Goal: Transaction & Acquisition: Purchase product/service

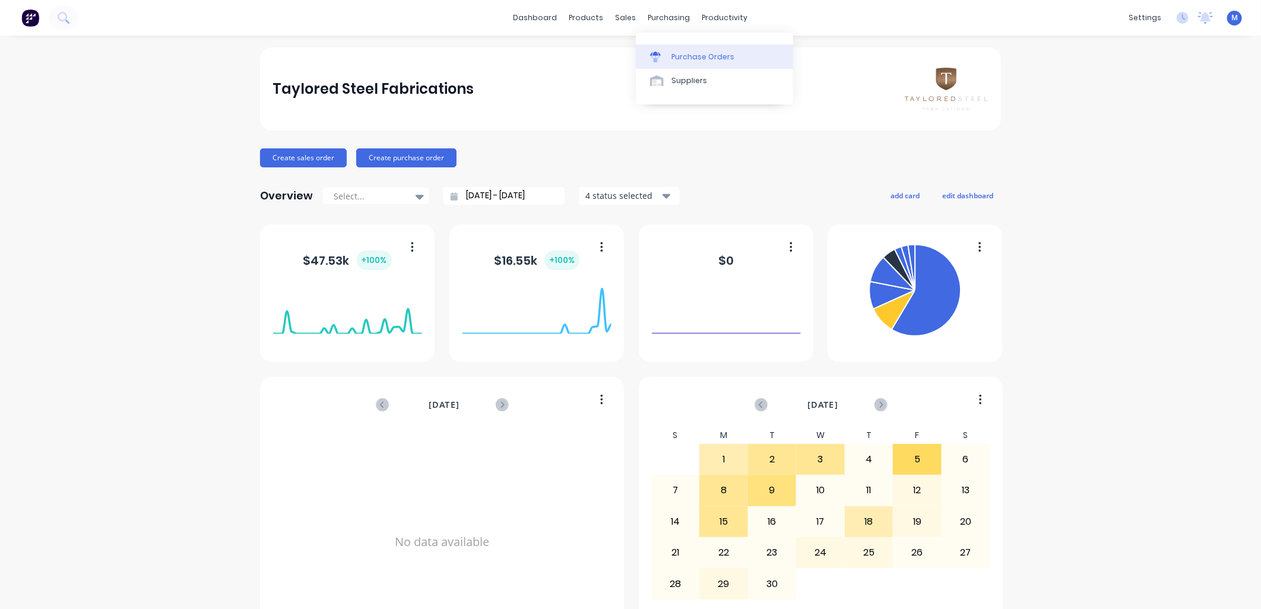
click at [683, 59] on div "Purchase Orders" at bounding box center [702, 57] width 63 height 11
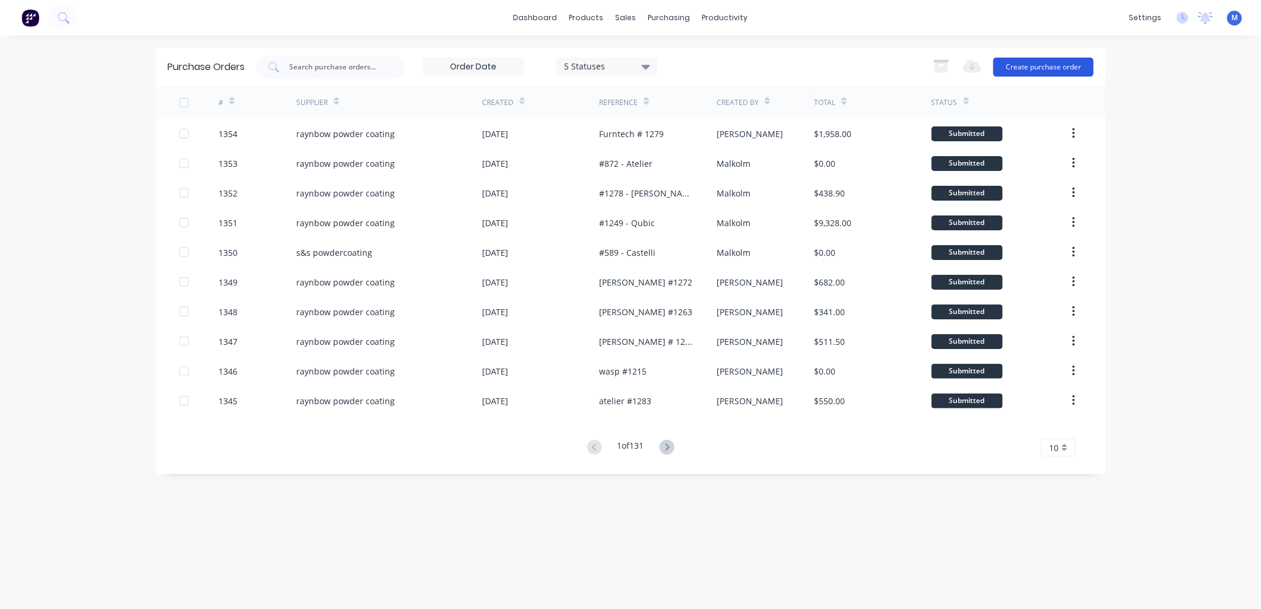
click at [1027, 65] on button "Create purchase order" at bounding box center [1043, 67] width 100 height 19
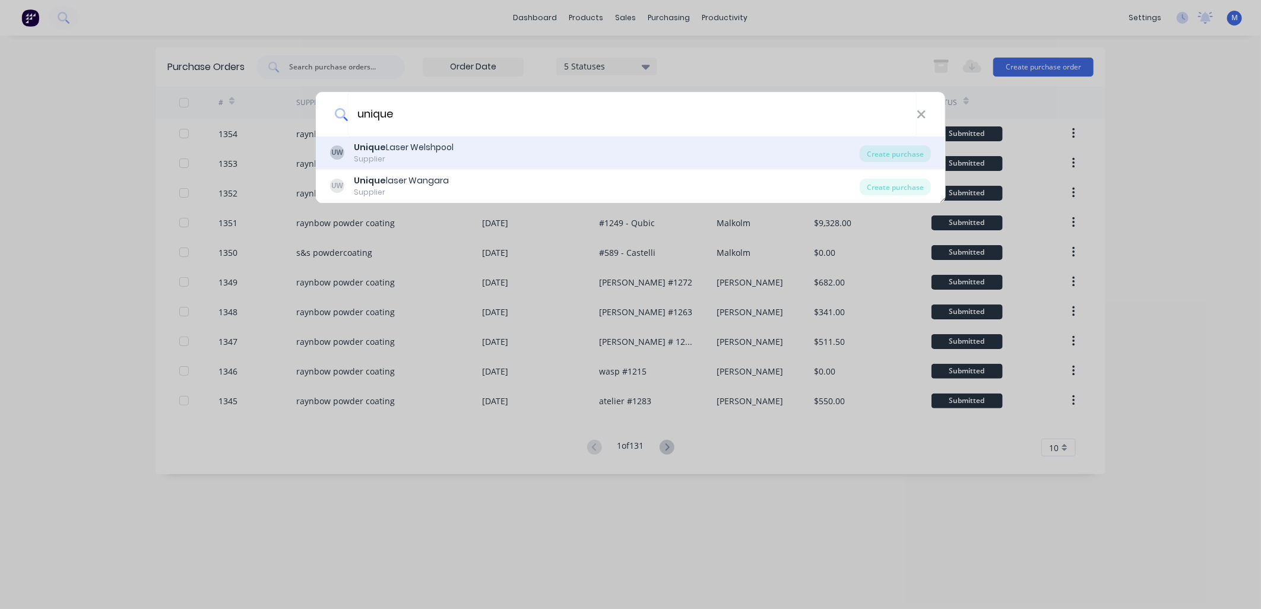
type input "Unique"
click at [416, 150] on div "Unique Laser Welshpool" at bounding box center [404, 147] width 100 height 12
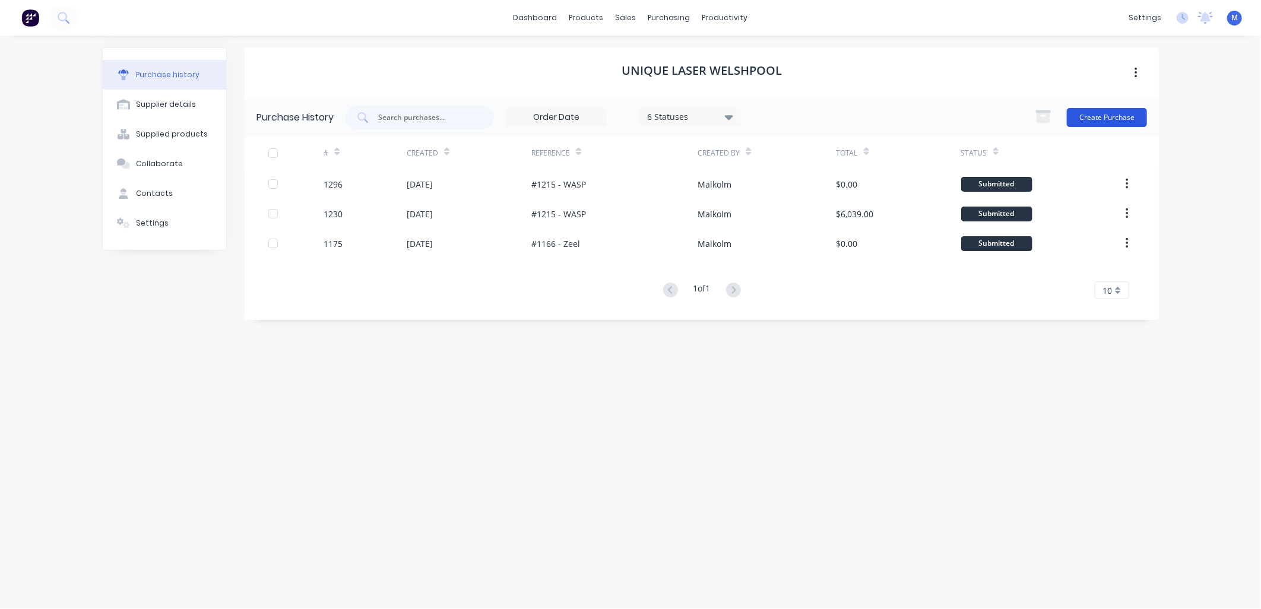
click at [1104, 119] on button "Create Purchase" at bounding box center [1107, 117] width 80 height 19
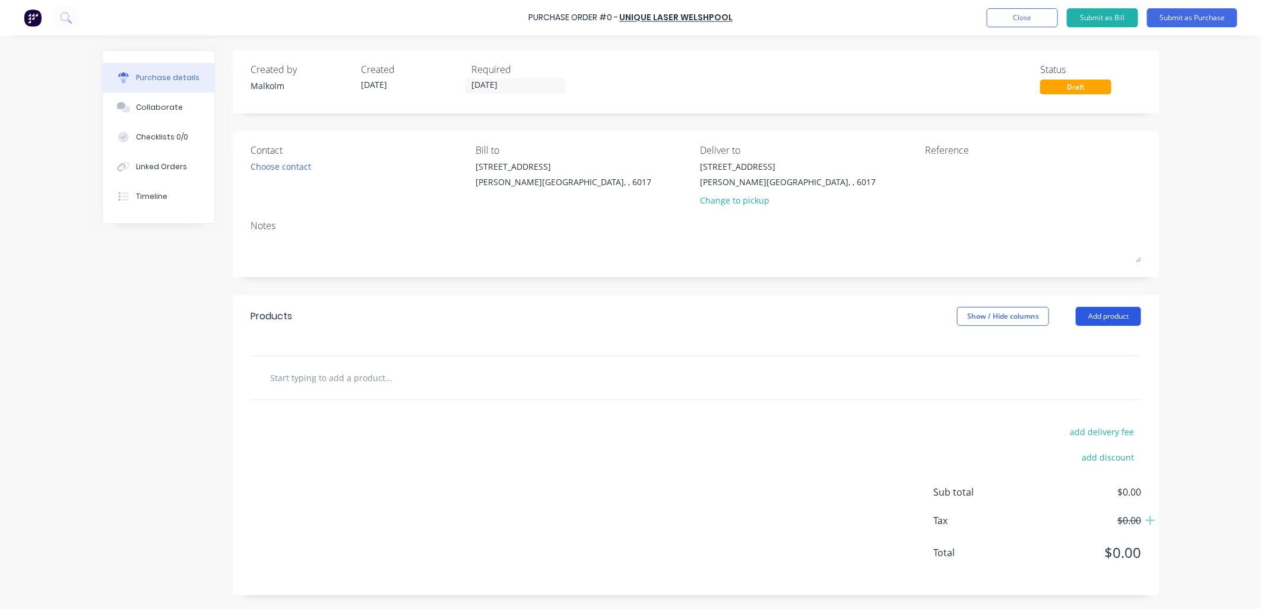
click at [1096, 313] on button "Add product" at bounding box center [1107, 316] width 65 height 19
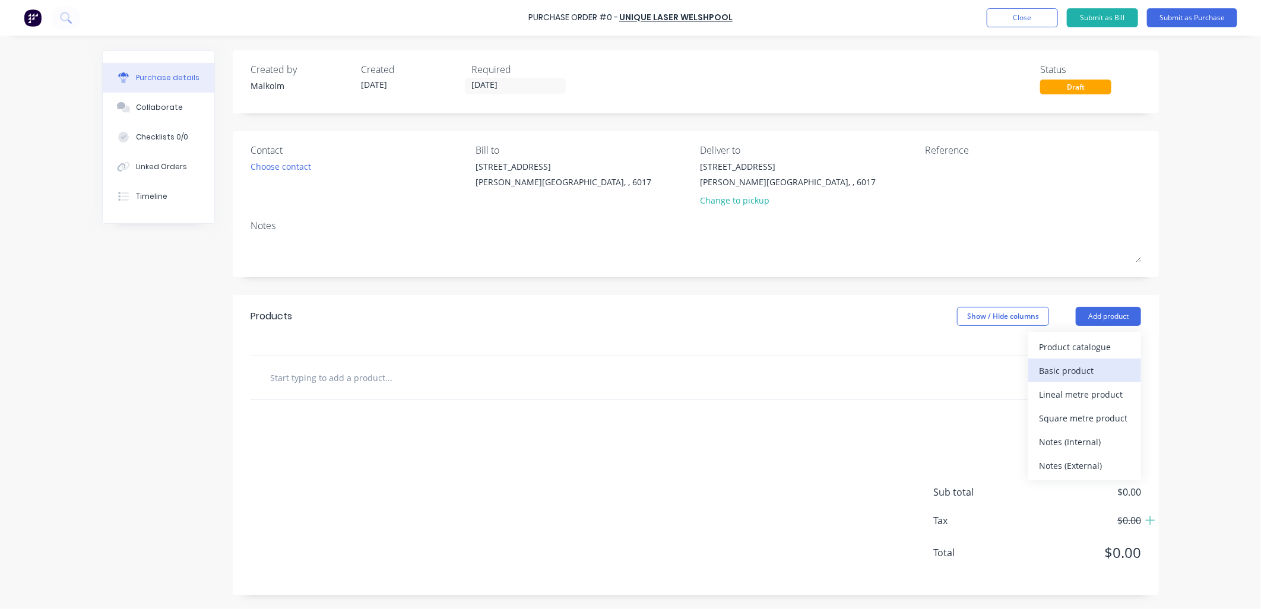
click at [1034, 373] on button "Basic product" at bounding box center [1084, 370] width 113 height 24
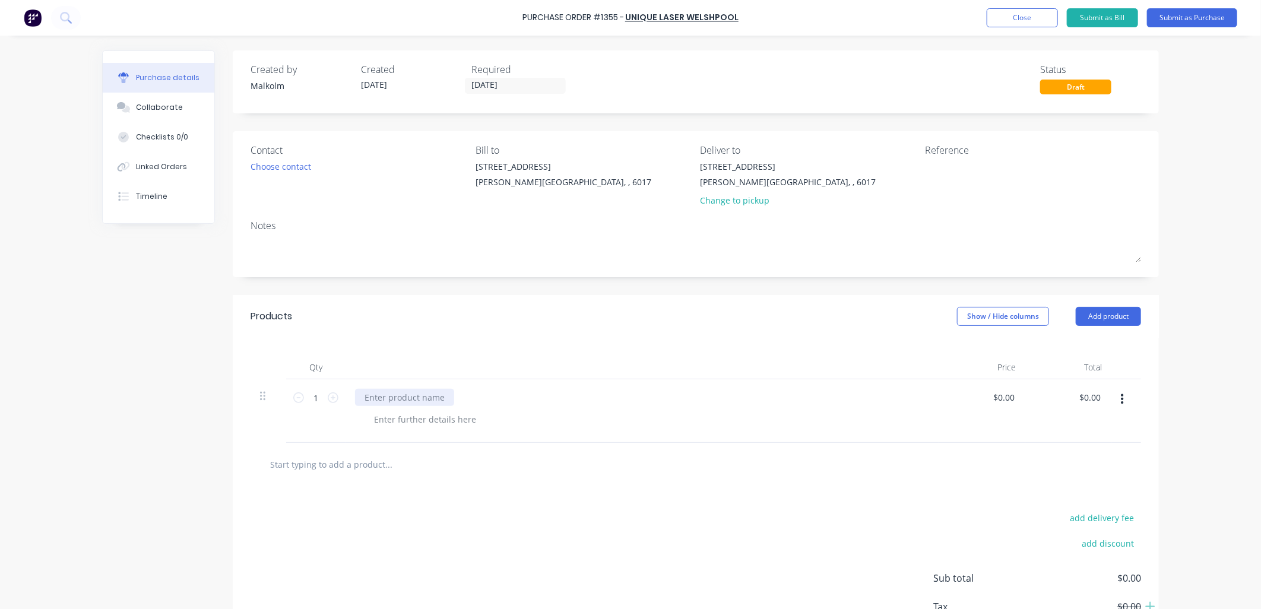
click at [417, 398] on div at bounding box center [404, 397] width 99 height 17
click at [453, 420] on div at bounding box center [424, 419] width 121 height 17
click at [425, 420] on div "6mm thick -" at bounding box center [646, 419] width 565 height 17
click at [418, 420] on div "6mm thick -" at bounding box center [397, 419] width 66 height 17
click at [449, 396] on div "Aluminium top plate" at bounding box center [642, 397] width 575 height 17
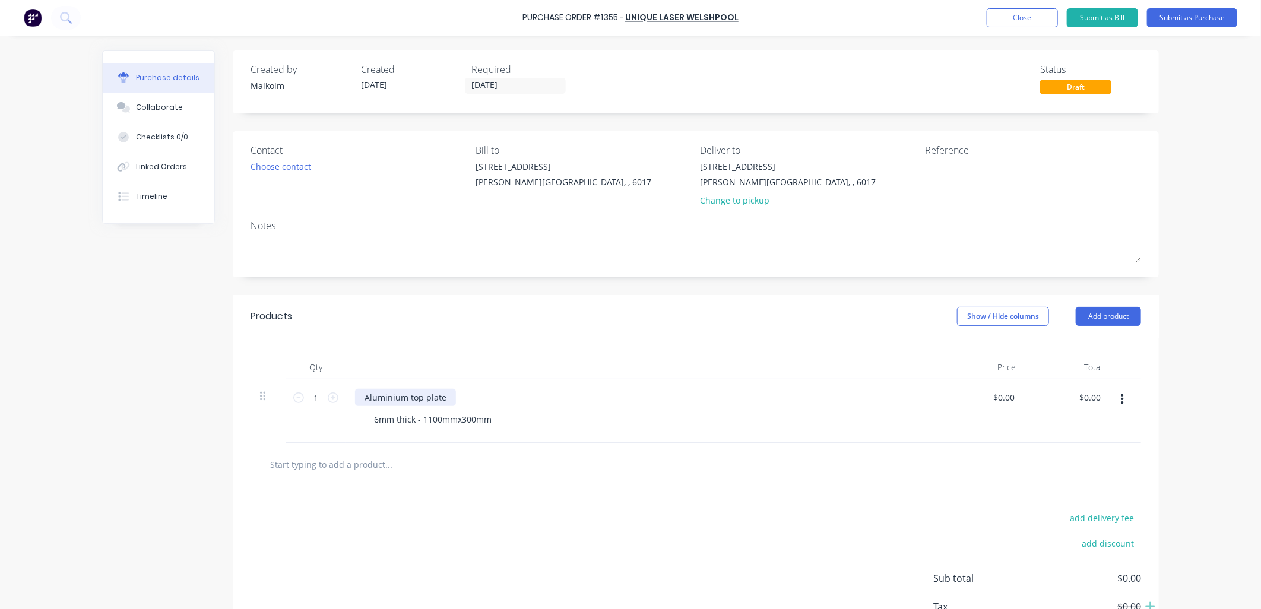
click at [445, 399] on div "Aluminium top plate" at bounding box center [405, 397] width 101 height 17
click at [624, 445] on div at bounding box center [695, 464] width 890 height 43
click at [1105, 319] on button "Add product" at bounding box center [1107, 316] width 65 height 19
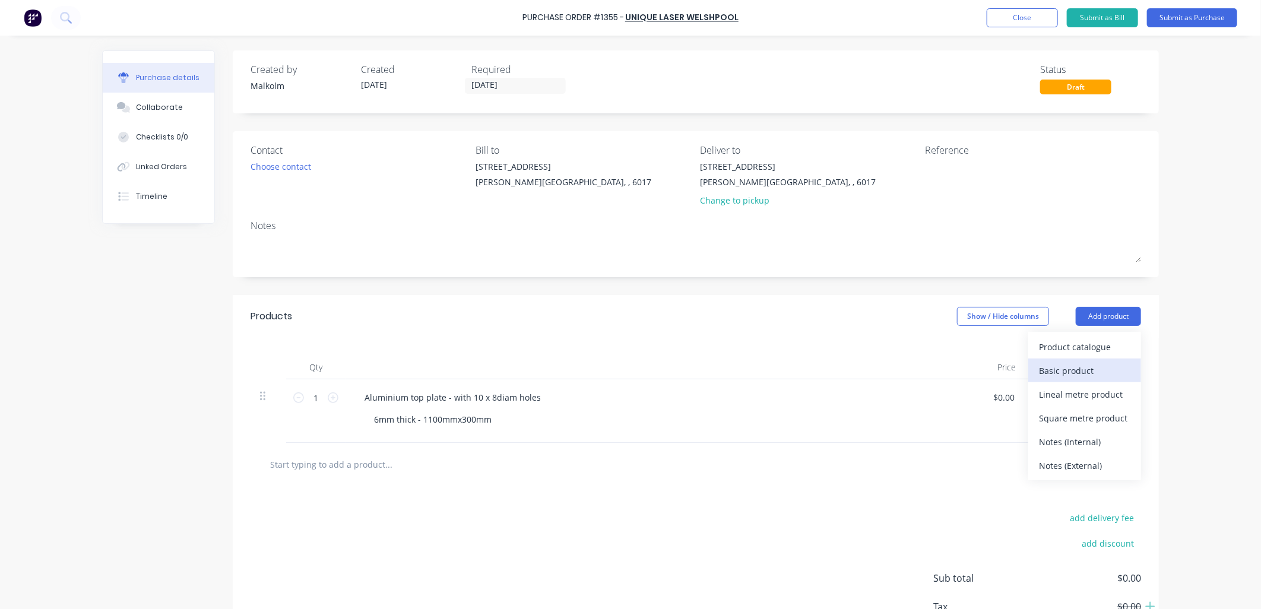
click at [1075, 369] on div "Basic product" at bounding box center [1084, 370] width 91 height 17
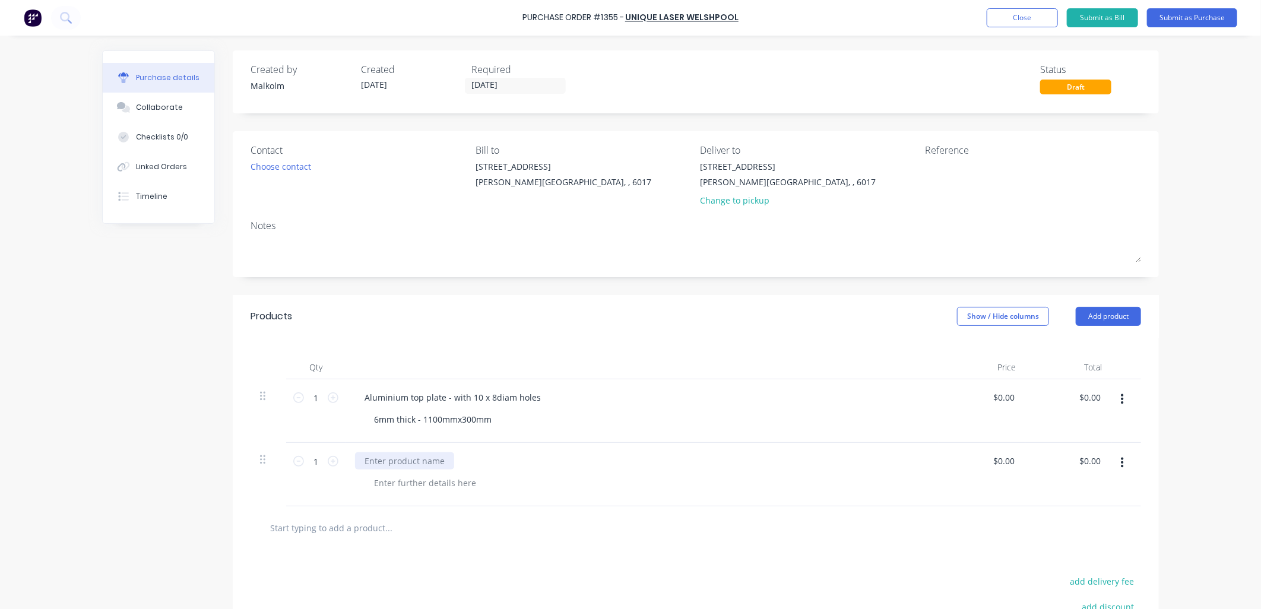
click at [378, 461] on div at bounding box center [404, 460] width 99 height 17
click at [479, 462] on div "Mild steel base plate - with 4 x" at bounding box center [425, 460] width 141 height 17
click at [425, 483] on div at bounding box center [424, 482] width 121 height 17
click at [481, 478] on div "20mm thick - 500x500" at bounding box center [646, 482] width 565 height 17
click at [1089, 319] on button "Add product" at bounding box center [1107, 316] width 65 height 19
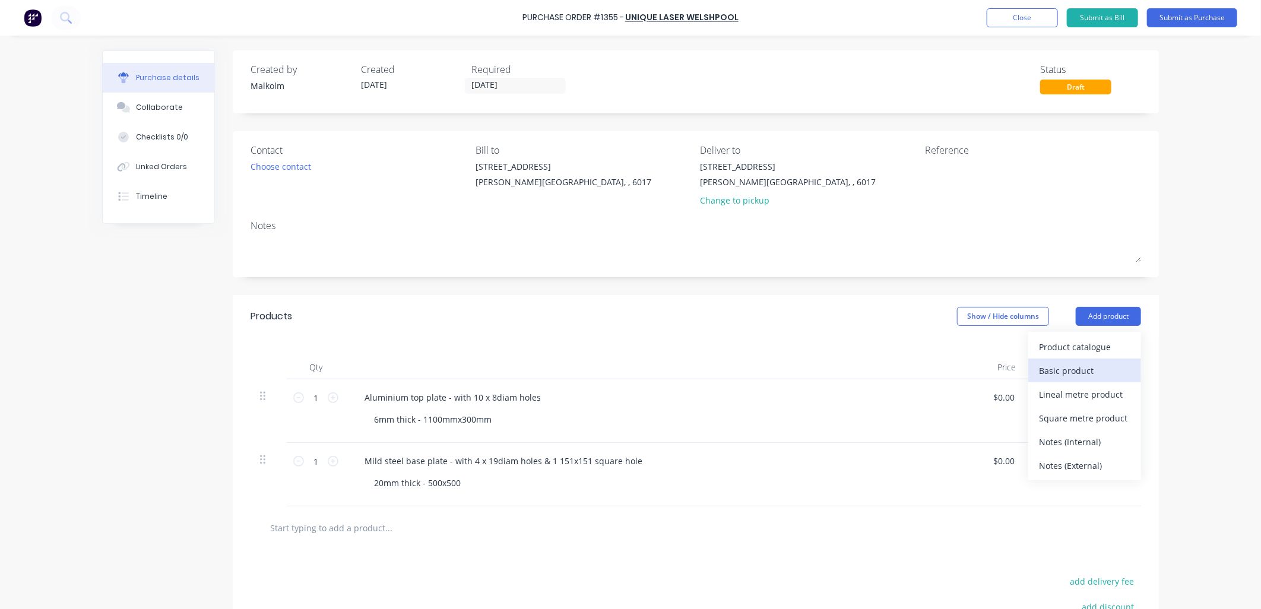
click at [1062, 368] on div "Basic product" at bounding box center [1084, 370] width 91 height 17
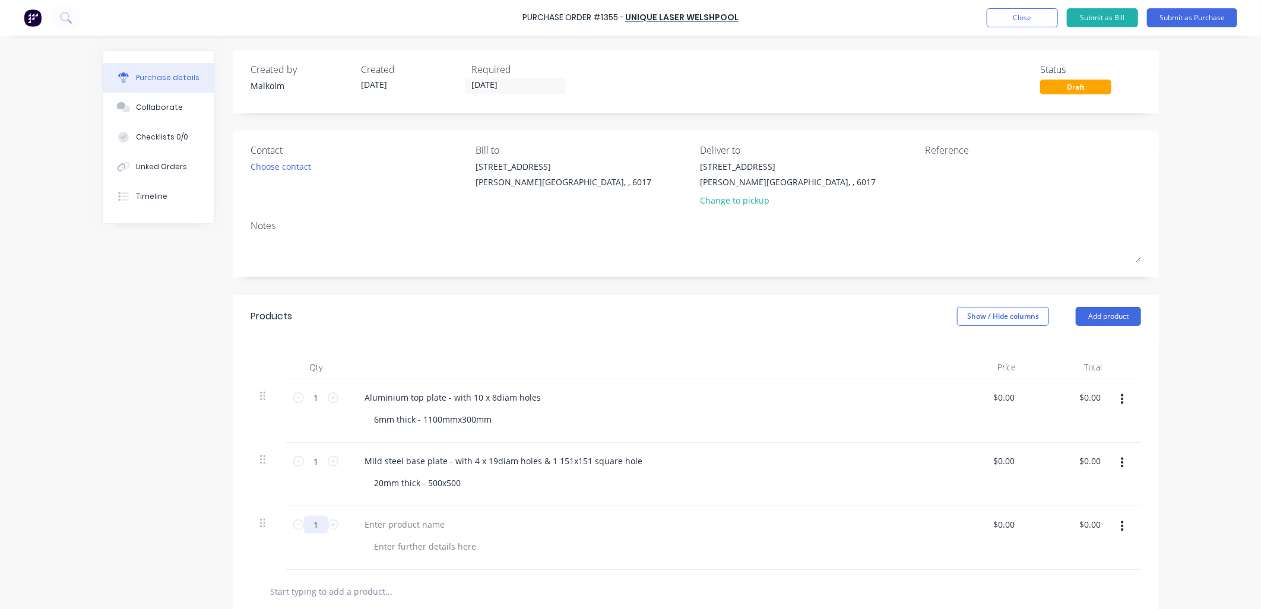
click at [315, 526] on input "1" at bounding box center [316, 525] width 24 height 18
type input "6"
click at [411, 527] on div at bounding box center [404, 524] width 99 height 17
click at [464, 547] on div at bounding box center [424, 546] width 121 height 17
click at [370, 548] on div "8mm thick" at bounding box center [394, 546] width 61 height 17
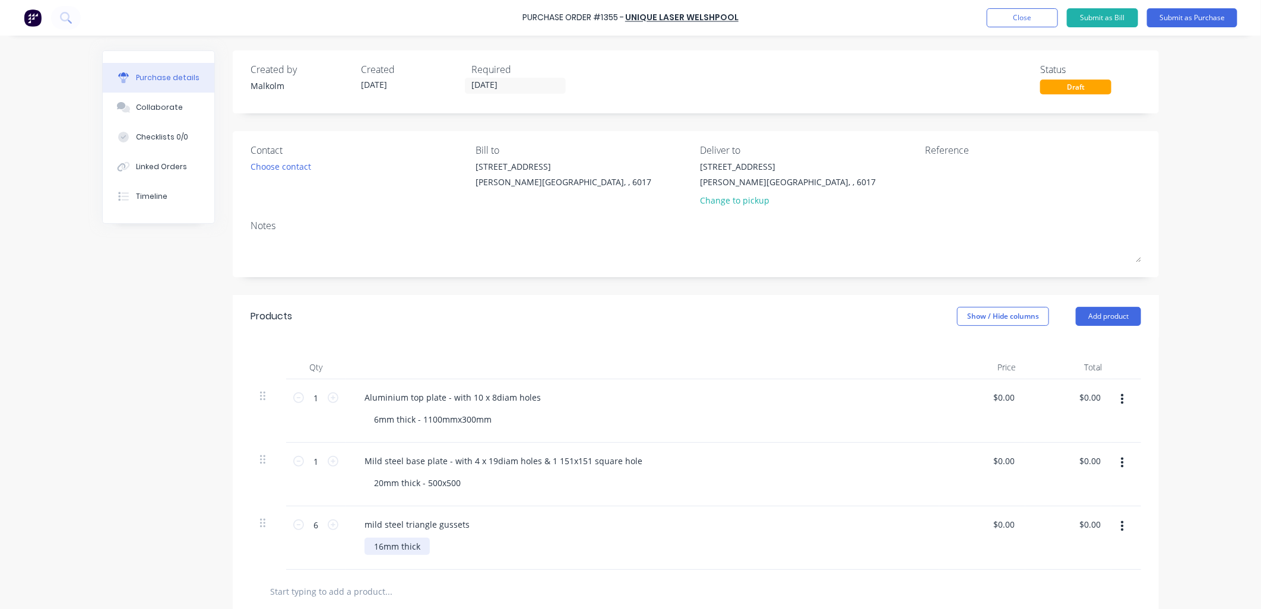
click at [424, 550] on div "16mm thick" at bounding box center [396, 546] width 65 height 17
click at [634, 565] on div "mild steel triangle gussets 16mm thick - 200x170" at bounding box center [641, 538] width 593 height 64
click at [1094, 323] on button "Add product" at bounding box center [1107, 316] width 65 height 19
click at [1093, 366] on div "Basic product" at bounding box center [1084, 370] width 91 height 17
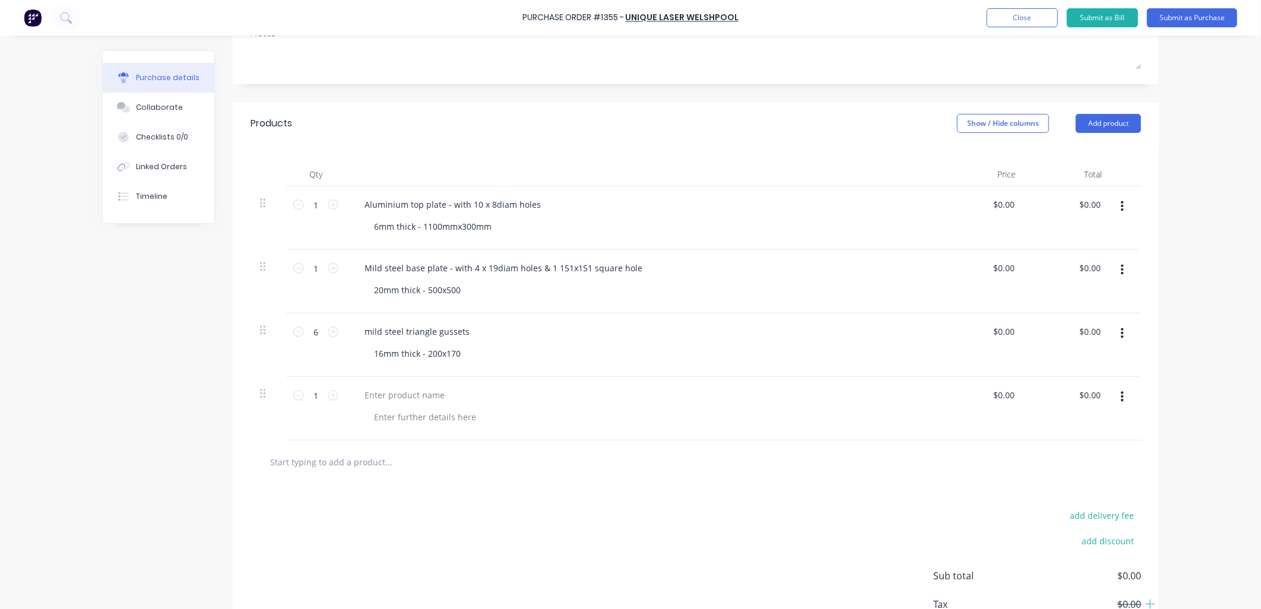
scroll to position [198, 0]
click at [329, 388] on icon at bounding box center [333, 390] width 11 height 11
type input "2"
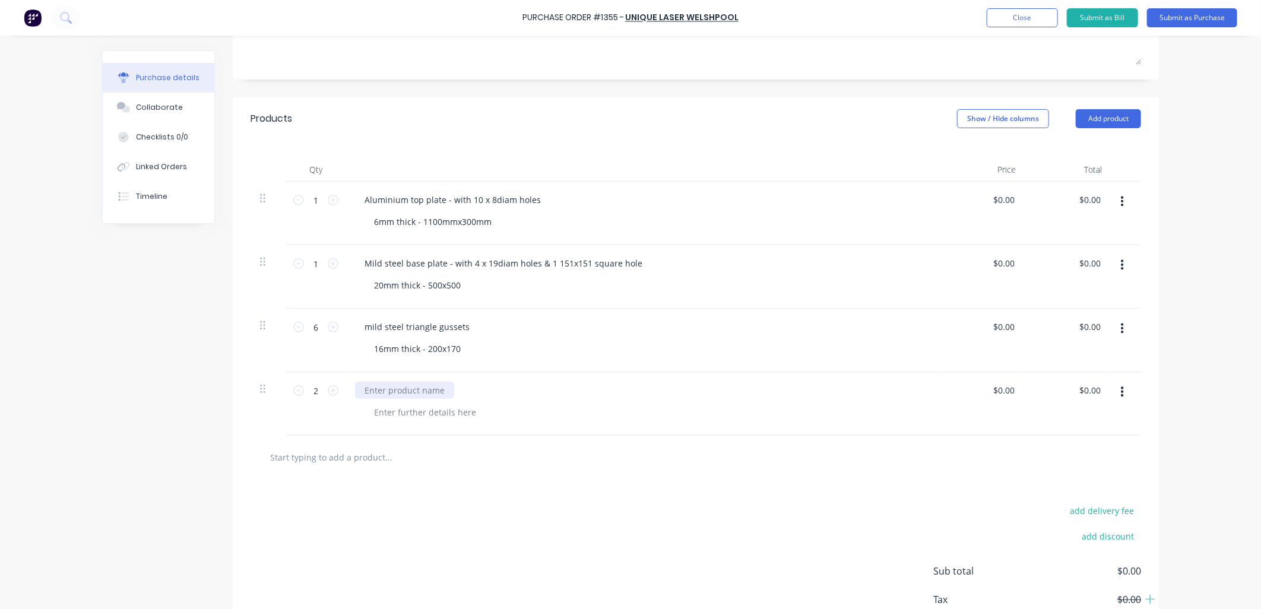
click at [412, 392] on div at bounding box center [404, 390] width 99 height 17
click at [414, 412] on div at bounding box center [424, 412] width 121 height 17
click at [411, 416] on div "5mm thick -" at bounding box center [397, 412] width 66 height 17
click at [415, 415] on div "5mm thick -" at bounding box center [397, 412] width 66 height 17
click at [843, 434] on div "mild steel part rings 5mm thick - 312mm outside radius" at bounding box center [641, 404] width 593 height 64
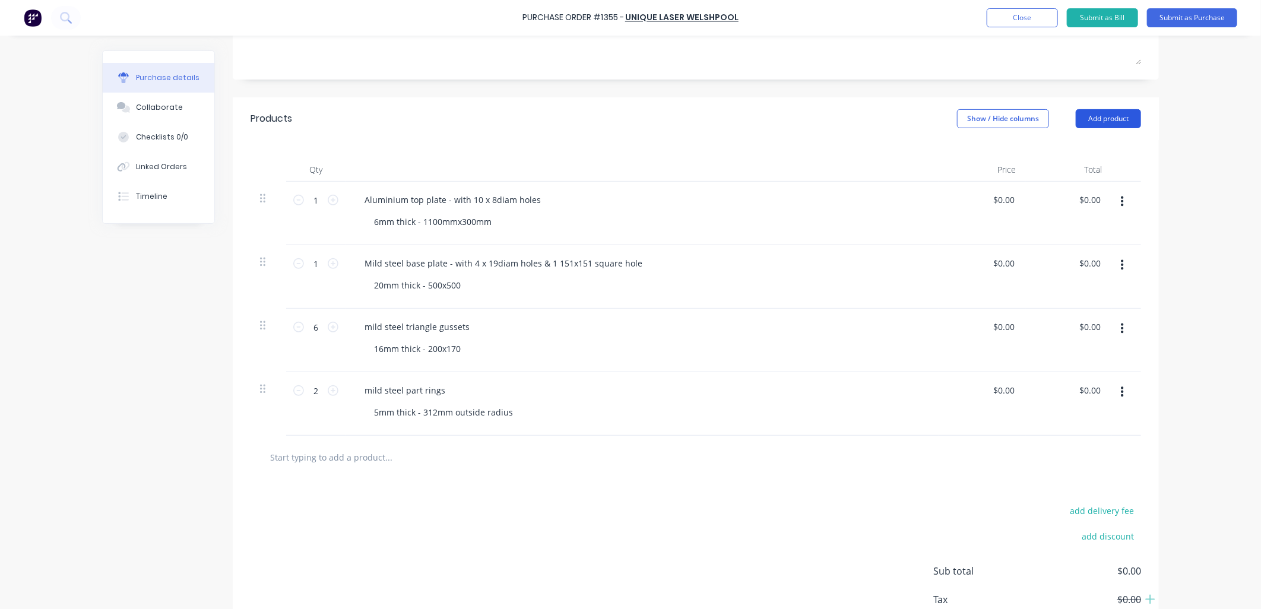
click at [1116, 125] on button "Add product" at bounding box center [1107, 118] width 65 height 19
click at [1046, 168] on div "Basic product" at bounding box center [1084, 172] width 91 height 17
click at [328, 458] on icon at bounding box center [333, 454] width 11 height 11
type input "2"
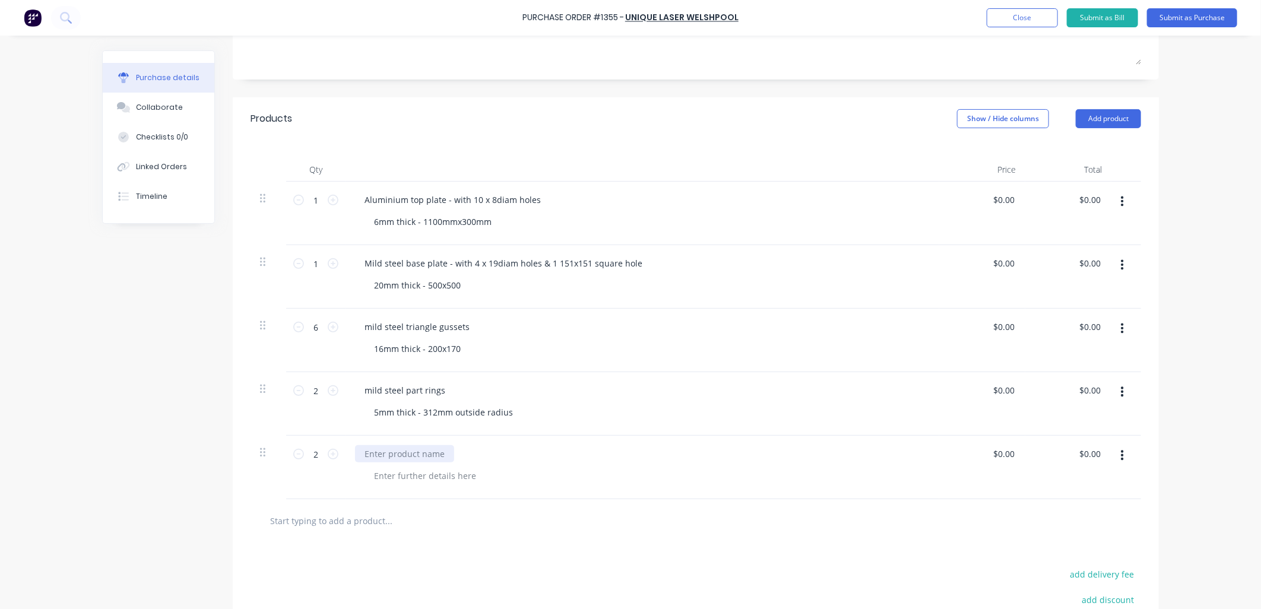
click at [401, 454] on div at bounding box center [404, 453] width 99 height 17
click at [426, 477] on div at bounding box center [424, 475] width 121 height 17
click at [395, 478] on div at bounding box center [424, 475] width 121 height 17
click at [693, 455] on div "mild steel rings with notches" at bounding box center [642, 453] width 575 height 17
click at [1121, 125] on button "Add product" at bounding box center [1107, 118] width 65 height 19
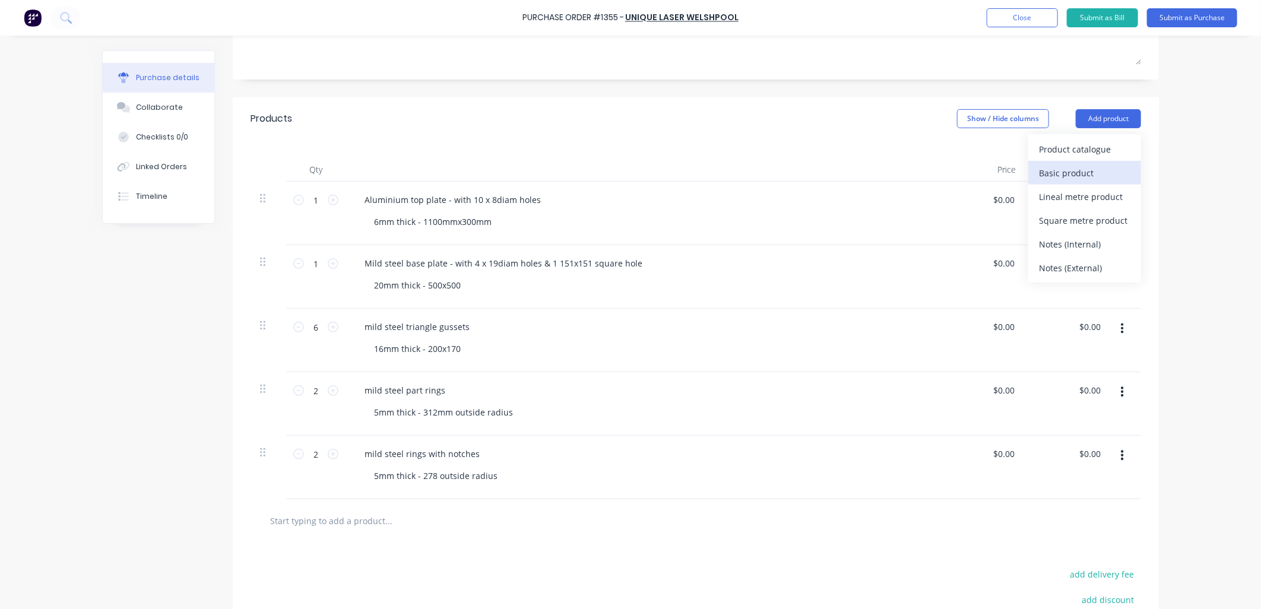
click at [1099, 171] on div "Basic product" at bounding box center [1084, 172] width 91 height 17
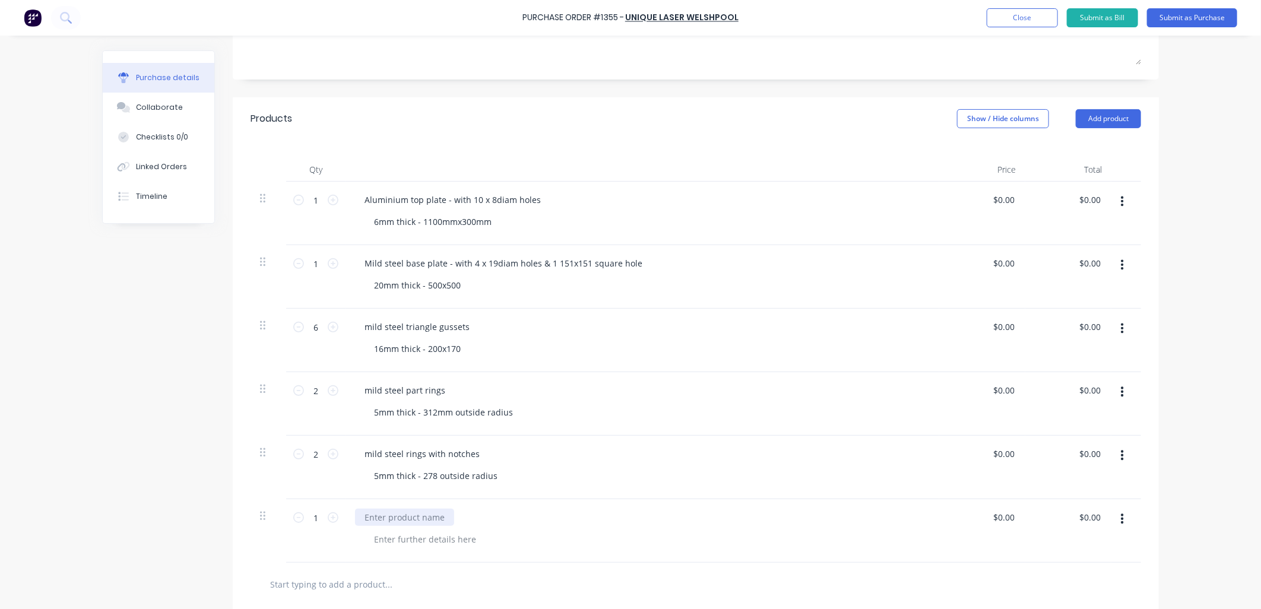
click at [393, 517] on div at bounding box center [404, 517] width 99 height 17
click at [452, 541] on div at bounding box center [424, 539] width 121 height 17
click at [553, 539] on div "5mm thick - 278 outside radius" at bounding box center [646, 539] width 565 height 17
click at [1101, 123] on button "Add product" at bounding box center [1107, 118] width 65 height 19
click at [1071, 176] on div "Basic product" at bounding box center [1084, 172] width 91 height 17
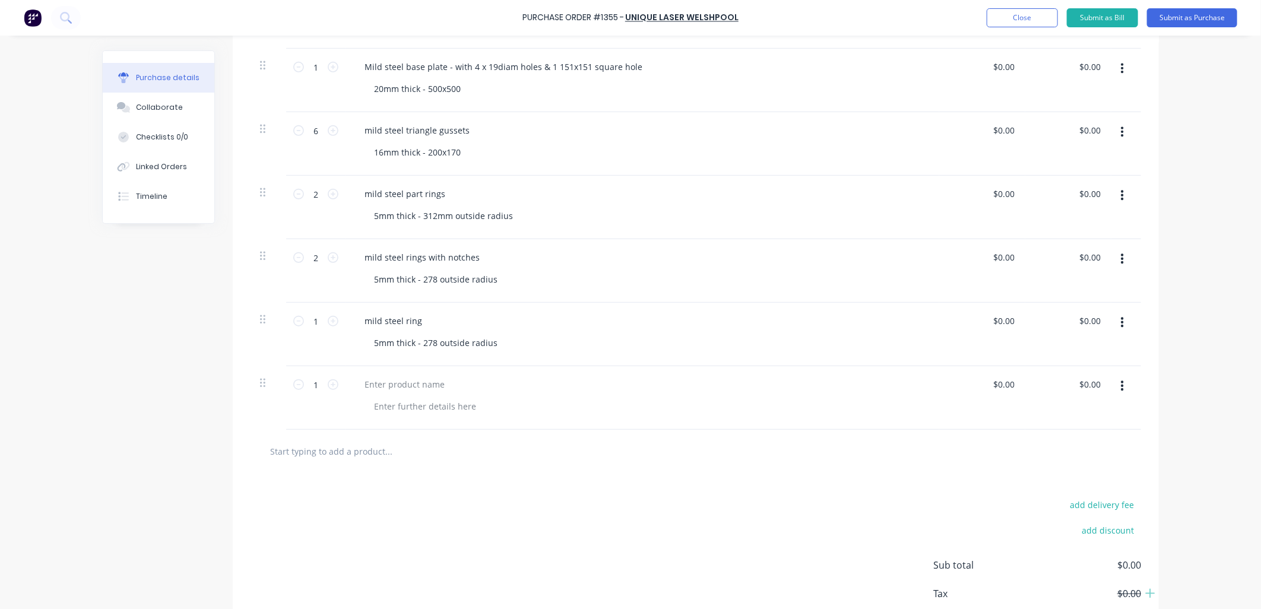
scroll to position [395, 0]
click at [427, 386] on div at bounding box center [404, 382] width 99 height 17
click at [447, 401] on div at bounding box center [424, 404] width 121 height 17
click at [463, 417] on div "mild steel circle plate 5mm thick - 278mm radius" at bounding box center [641, 397] width 593 height 64
click at [430, 345] on div "5mm thick - 278 outside radius" at bounding box center [435, 341] width 142 height 17
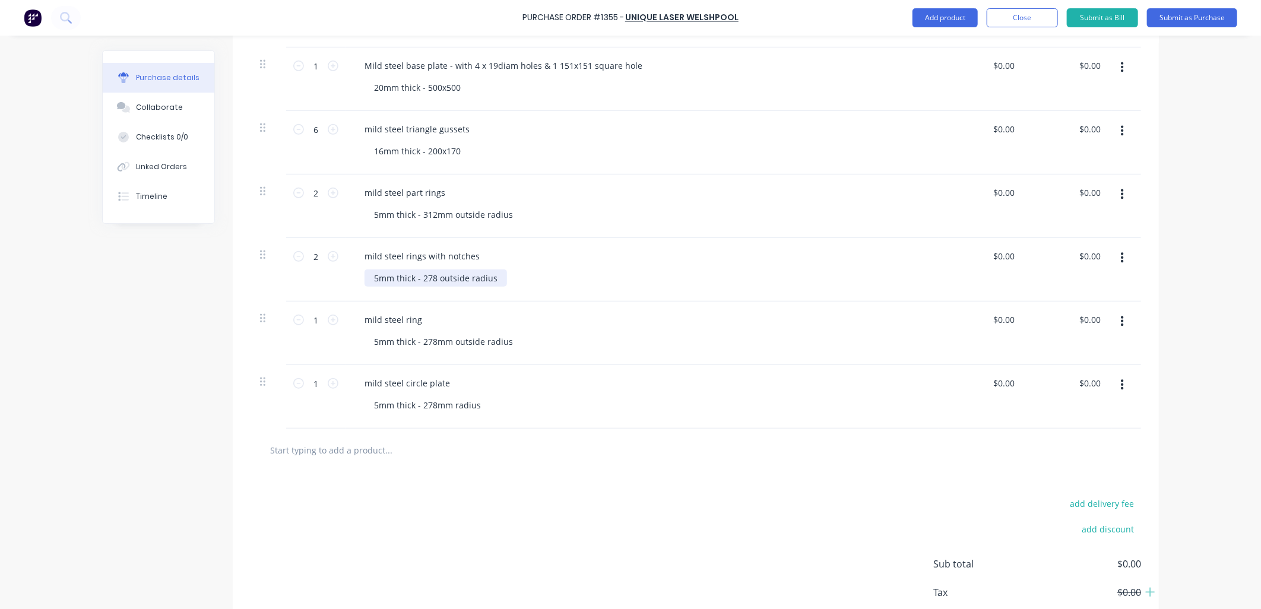
drag, startPoint x: 430, startPoint y: 276, endPoint x: 490, endPoint y: 371, distance: 112.3
click at [430, 277] on div "5mm thick - 278 outside radius" at bounding box center [435, 277] width 142 height 17
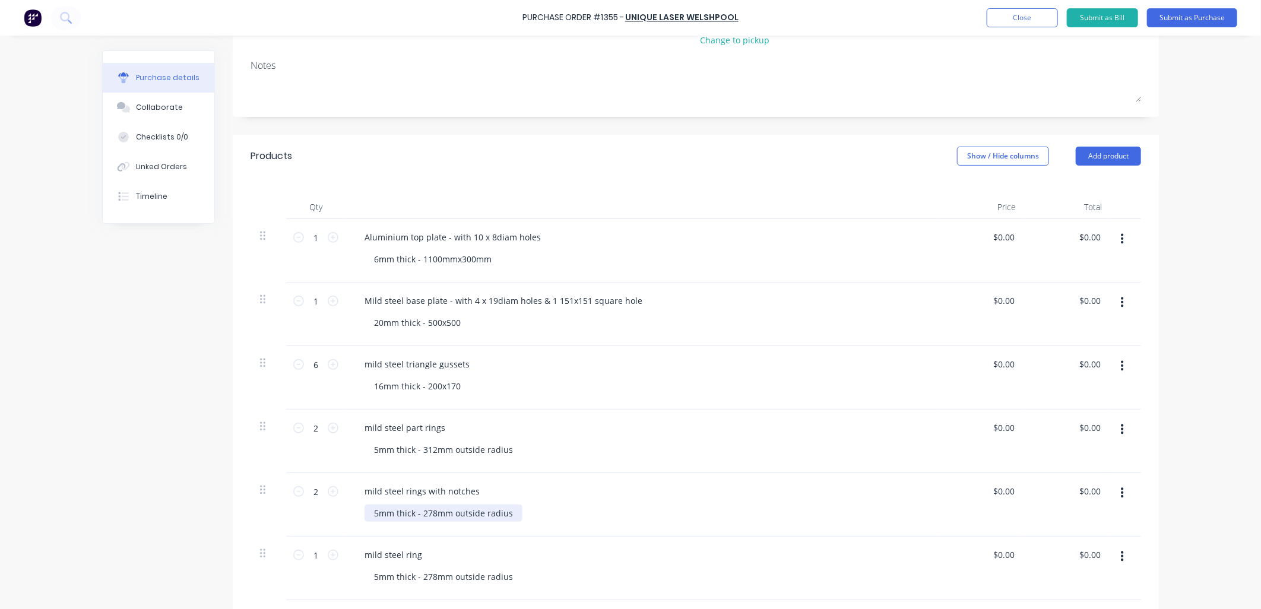
scroll to position [132, 0]
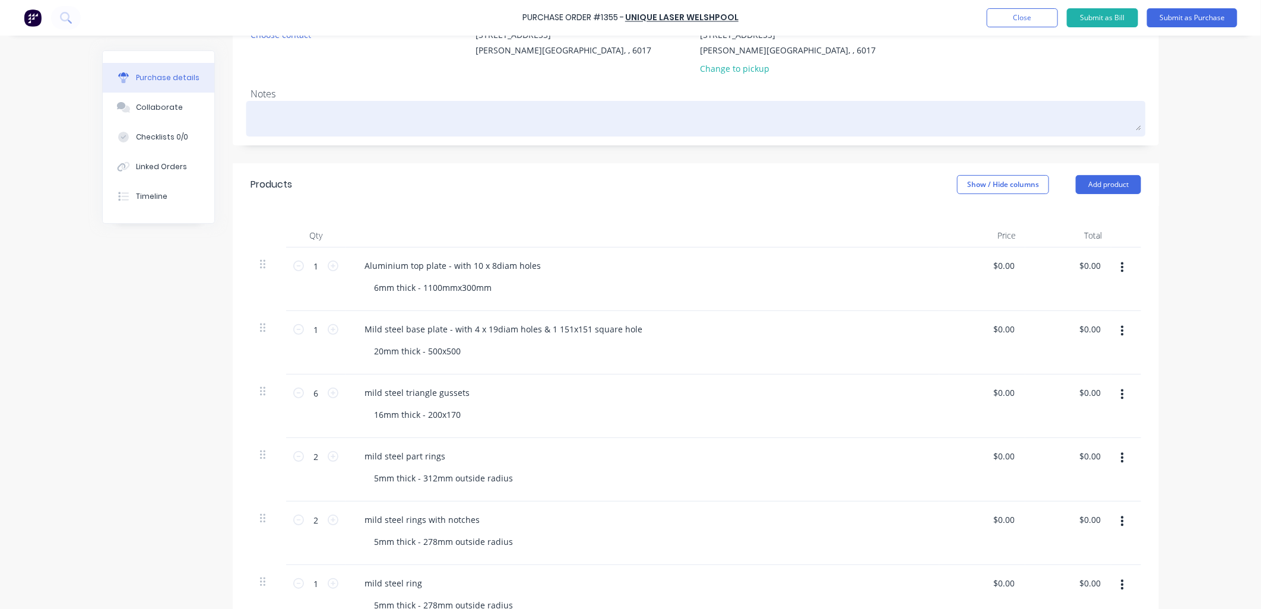
click at [343, 111] on textarea at bounding box center [695, 117] width 890 height 27
type textarea "x"
type textarea "L"
type textarea "x"
type textarea "La"
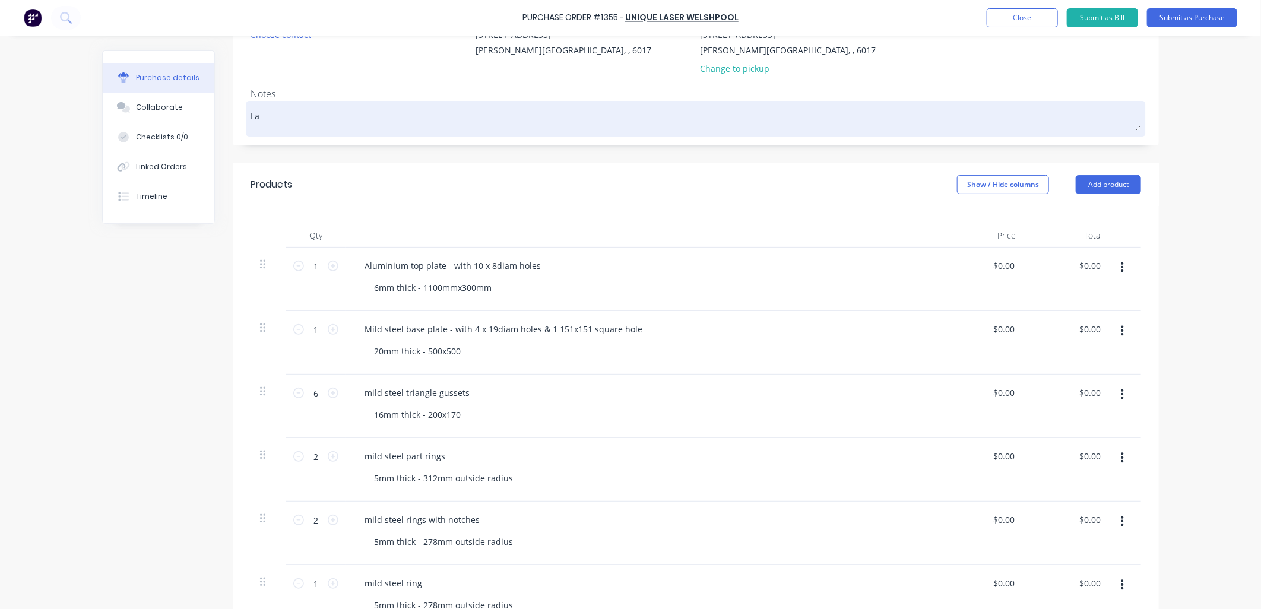
type textarea "x"
type textarea "Las"
type textarea "x"
type textarea "Lase"
type textarea "x"
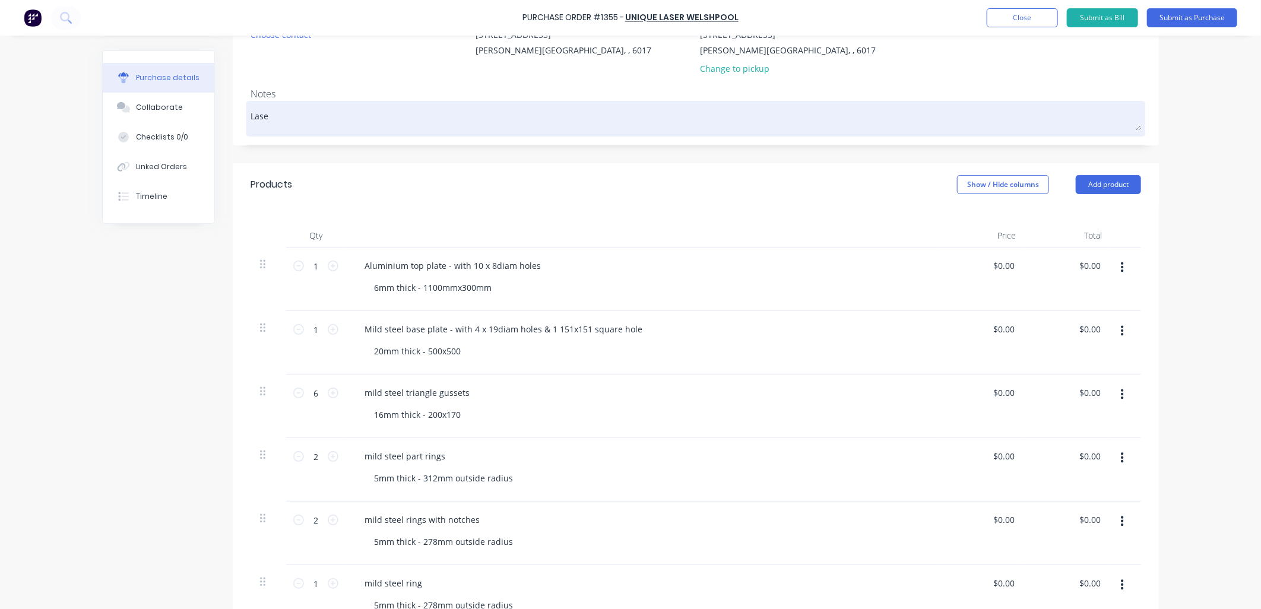
type textarea "Laser"
type textarea "x"
type textarea "Laser"
type textarea "x"
type textarea "Laser c"
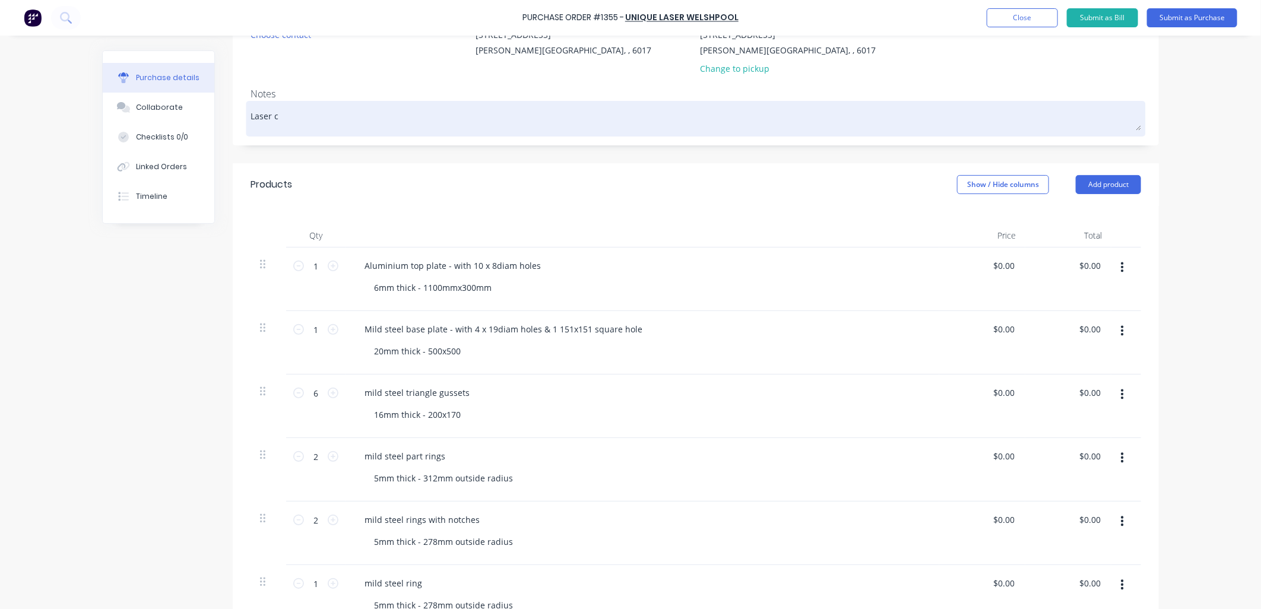
type textarea "x"
type textarea "Laser cu"
type textarea "x"
type textarea "Laser cut"
type textarea "x"
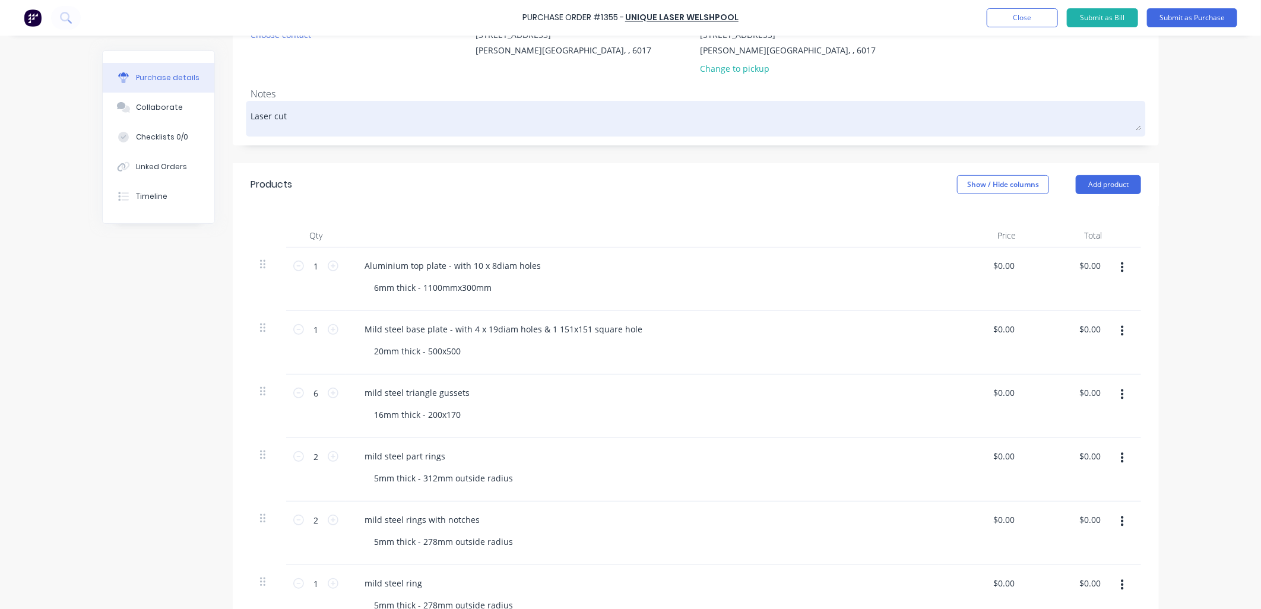
type textarea "Laser cutt"
type textarea "x"
type textarea "Laser cutti"
type textarea "x"
type textarea "Laser cuttin"
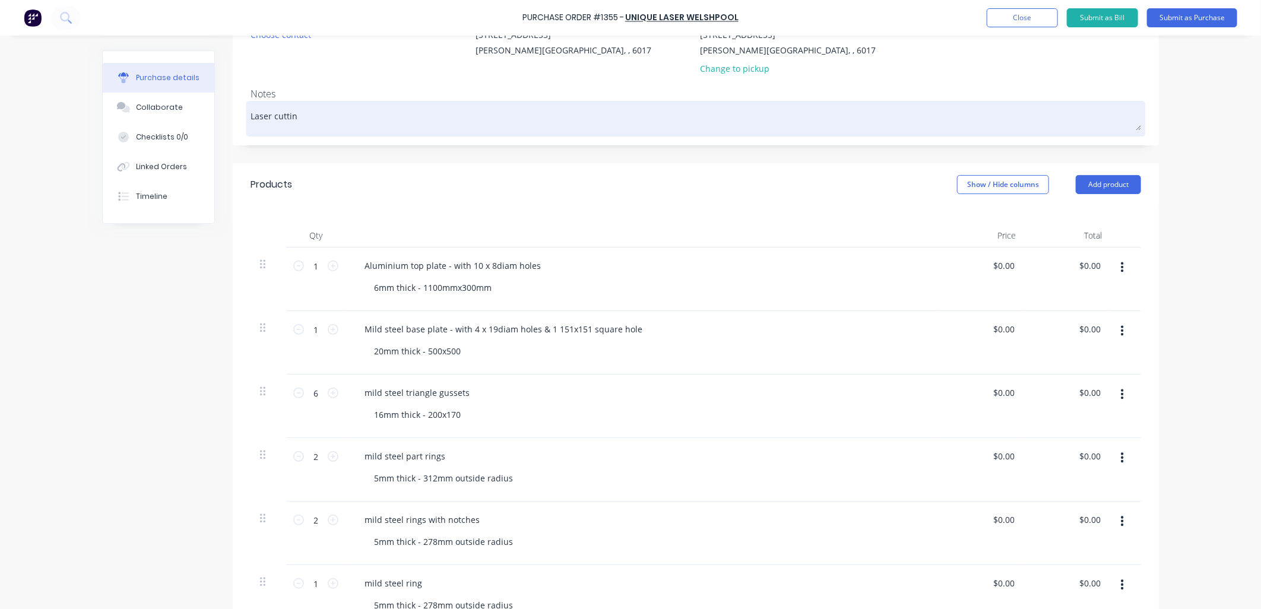
type textarea "x"
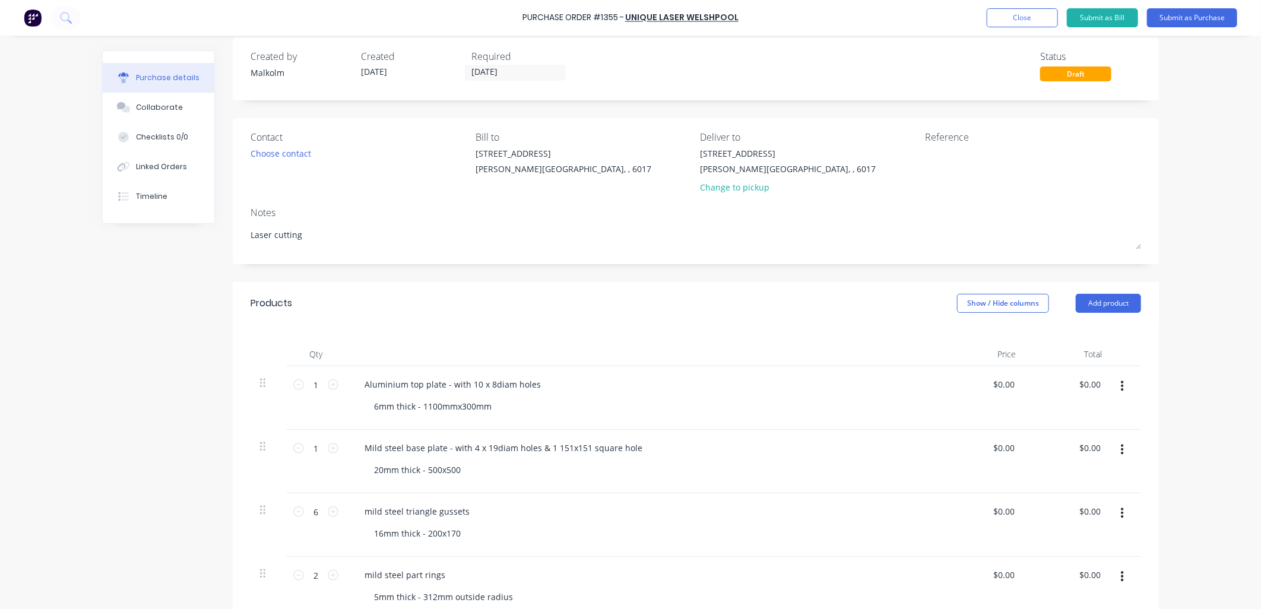
scroll to position [0, 0]
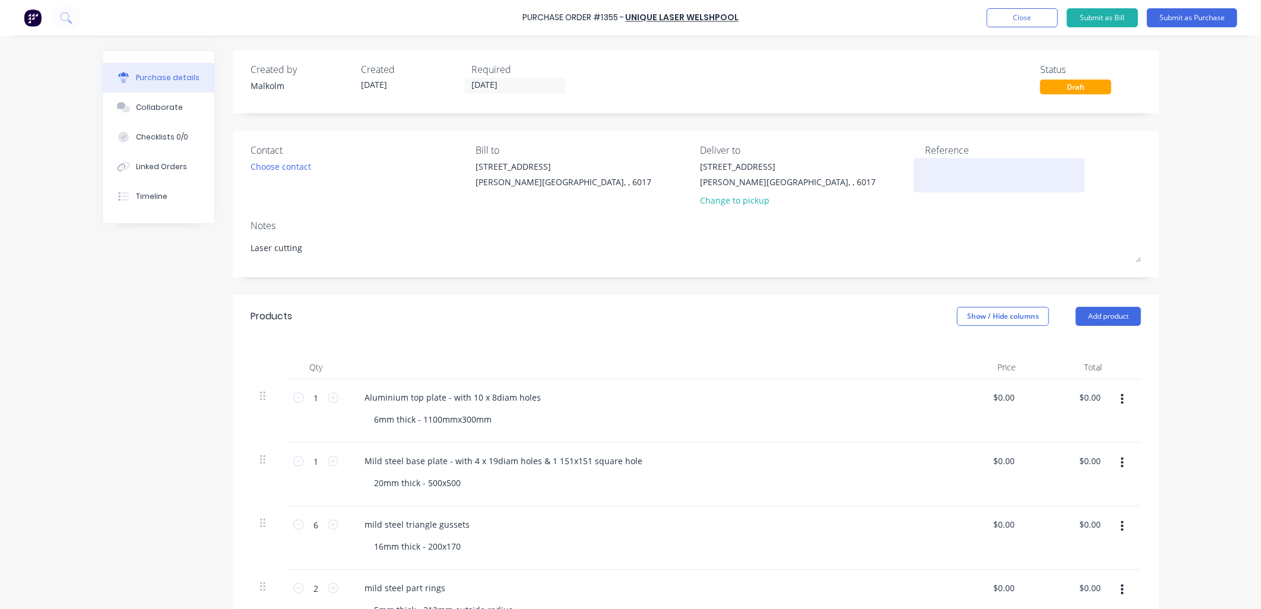
type textarea "Laser cutting"
type textarea "x"
type textarea "Laser cutting"
click at [942, 164] on textarea at bounding box center [999, 173] width 148 height 27
type textarea "Universal Cuong-Maine Liquor-Front"
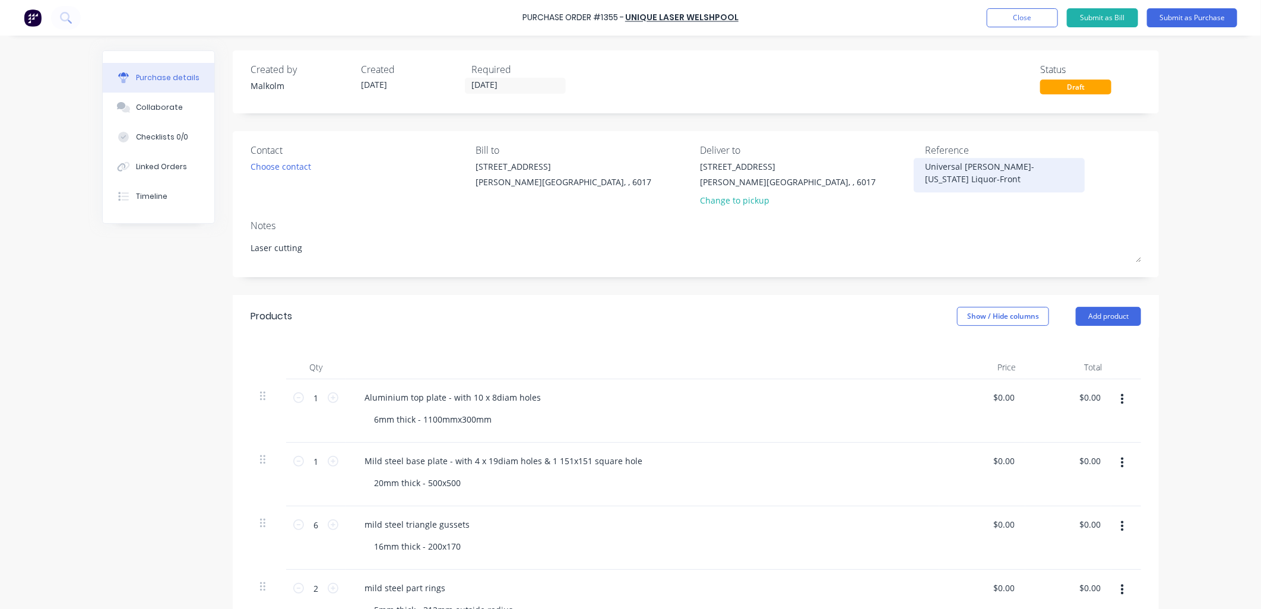
type textarea "x"
type textarea "Universal Cuong-Maine Liquor-Frontl"
type textarea "x"
type textarea "Universal Cuong-Maine Liquor-Frontli"
type textarea "x"
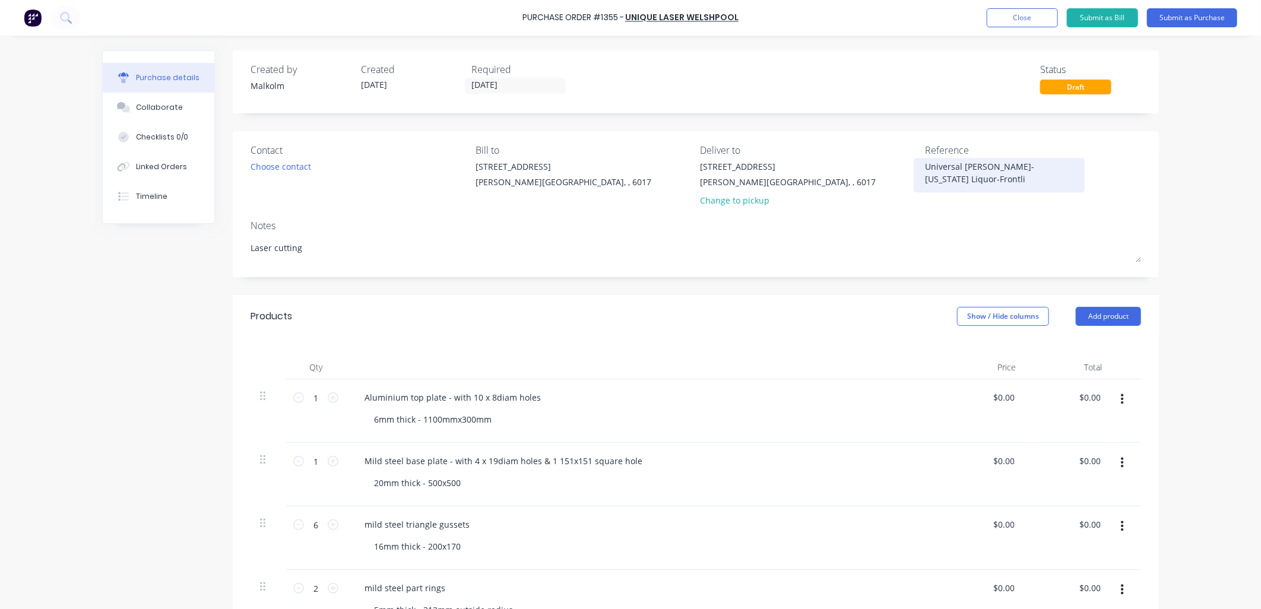
type textarea "Universal Cuong-Maine Liquor-Frontlin"
type textarea "x"
type textarea "Universal Cuong-Maine Liquor-Frontline"
type textarea "x"
type textarea "Universal Cuong-Maine Liquor-Frontline"
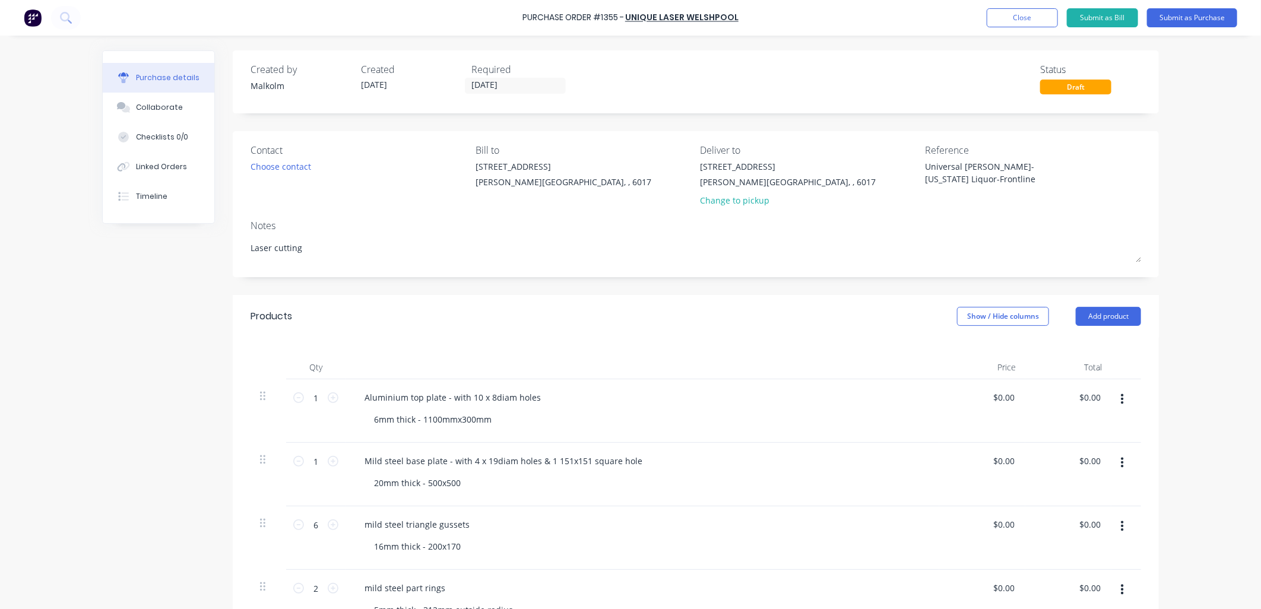
click at [948, 227] on div "Notes" at bounding box center [695, 225] width 890 height 14
click at [1183, 18] on button "Submit as Purchase" at bounding box center [1192, 17] width 90 height 19
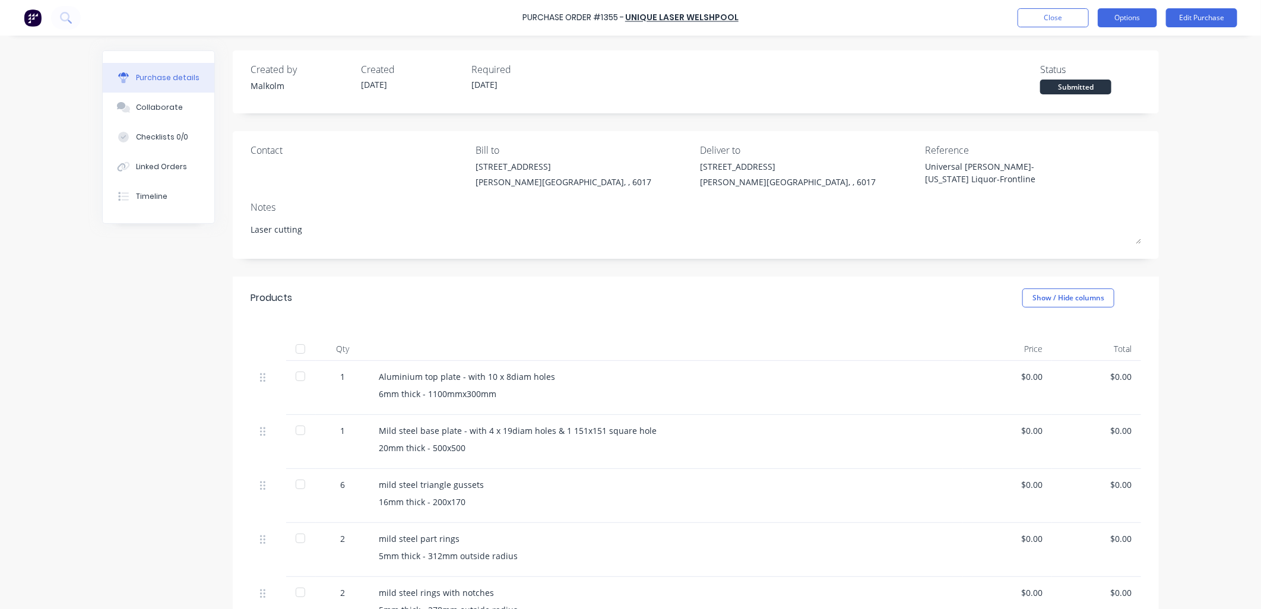
click at [1126, 17] on button "Options" at bounding box center [1126, 17] width 59 height 19
click at [1101, 43] on div "Print / Email" at bounding box center [1100, 48] width 91 height 17
click at [1100, 99] on div "Without pricing" at bounding box center [1100, 95] width 91 height 17
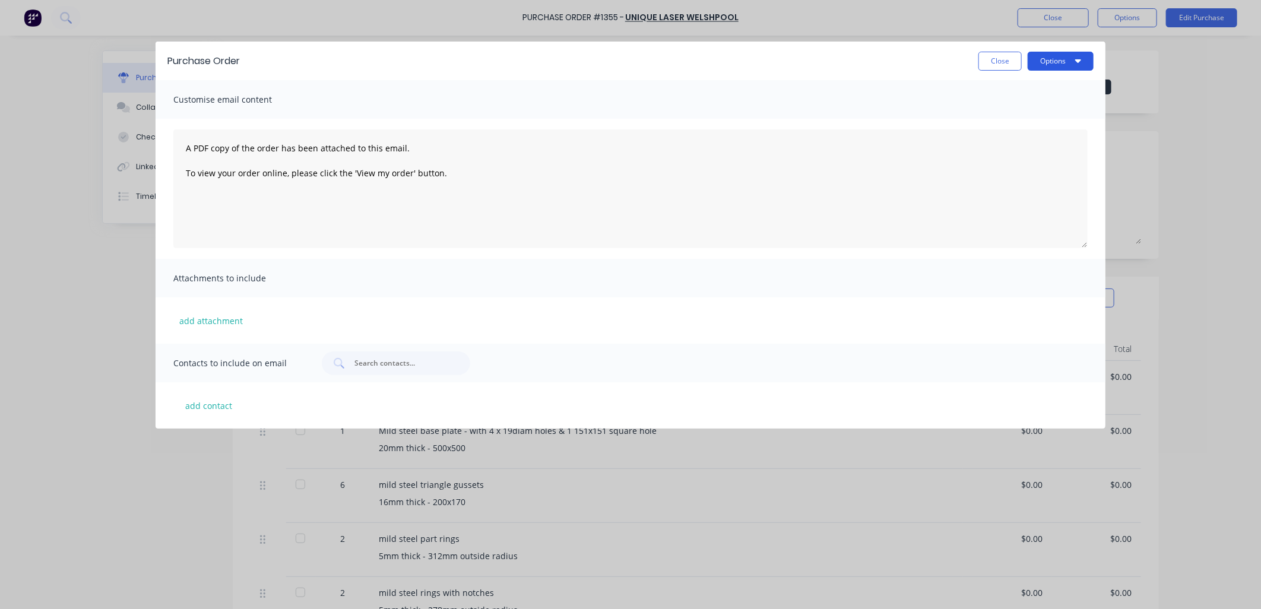
click at [1072, 61] on button "Options" at bounding box center [1060, 61] width 66 height 19
click at [1054, 87] on div "Print" at bounding box center [1036, 90] width 91 height 17
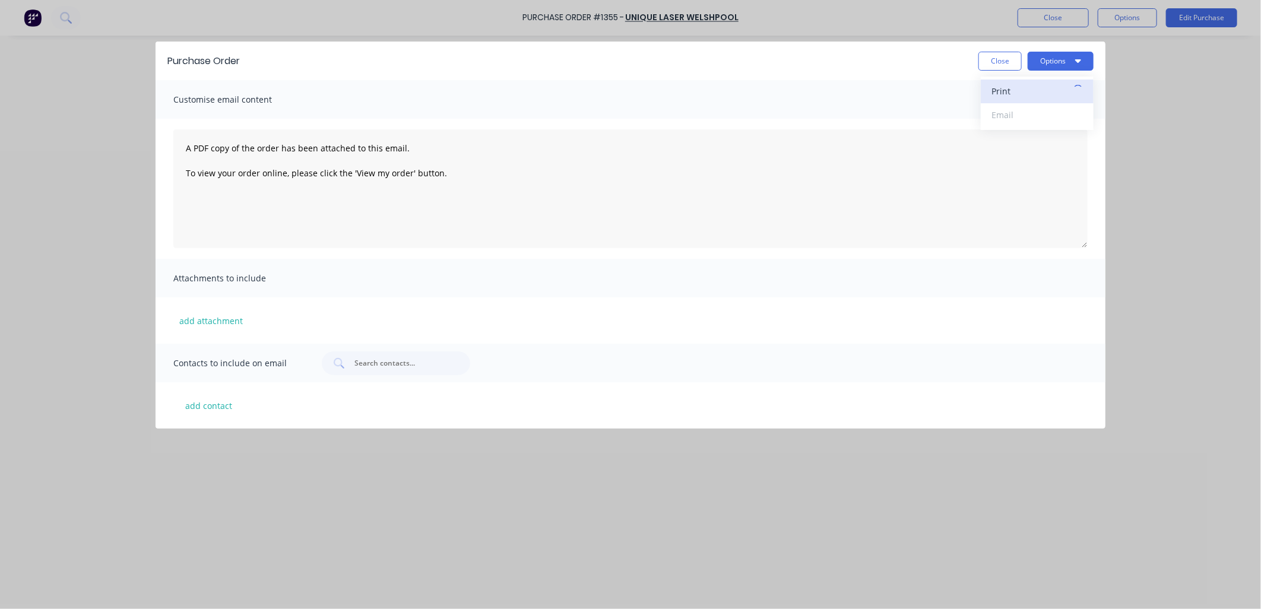
type textarea "x"
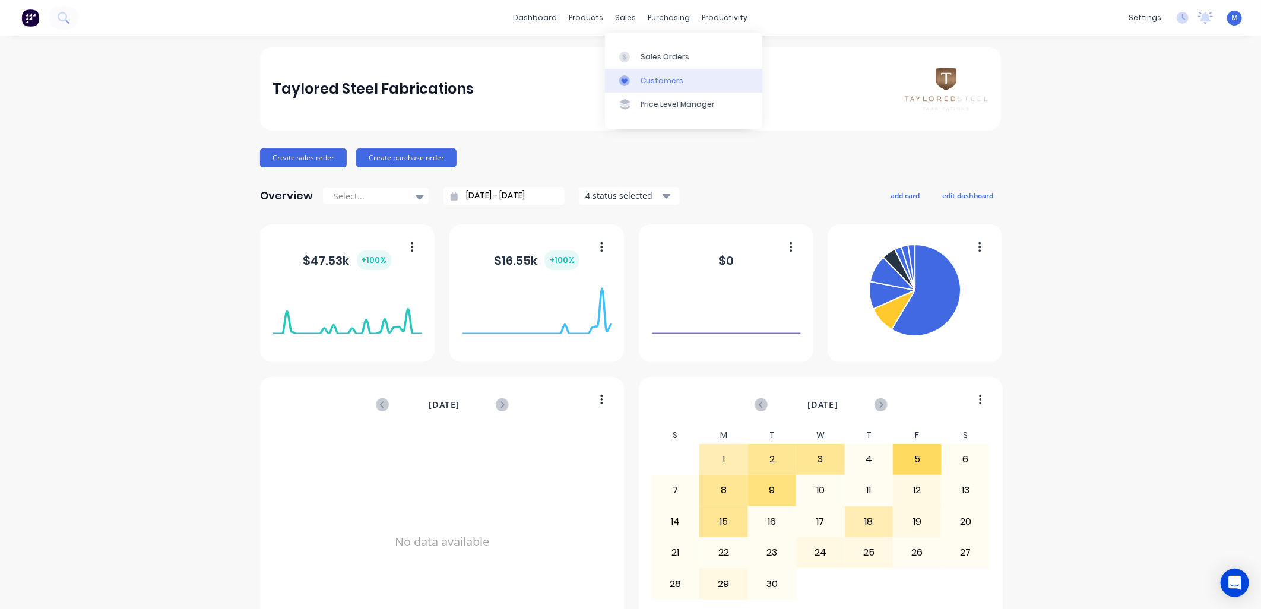
click at [636, 72] on link "Customers" at bounding box center [683, 81] width 157 height 24
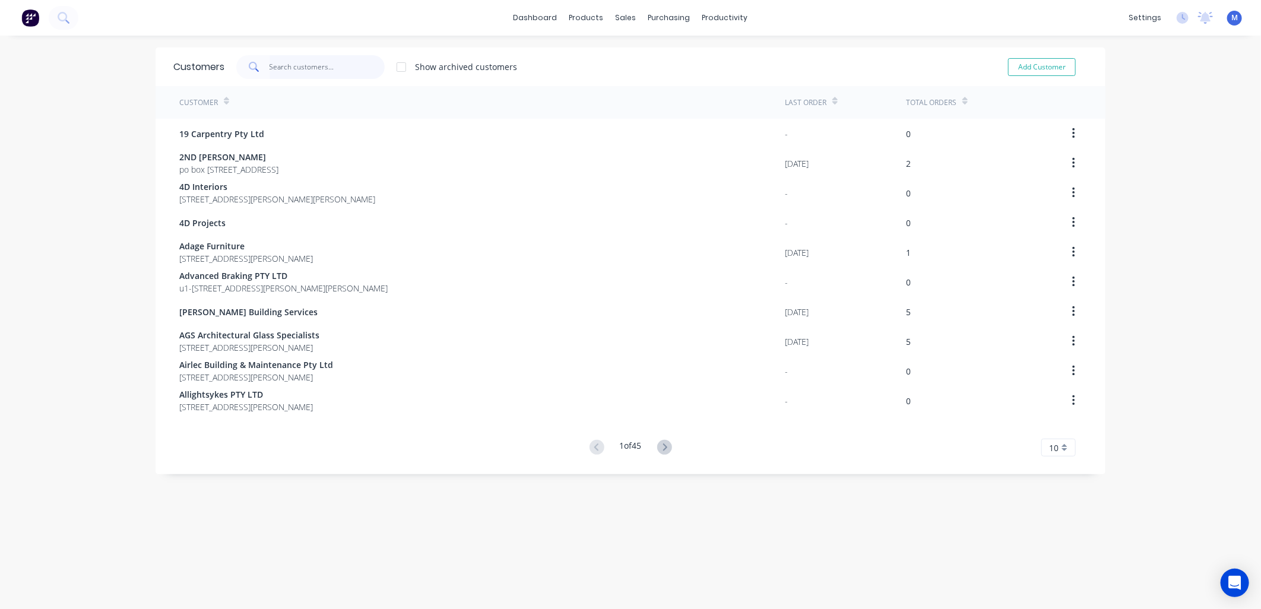
click at [318, 73] on input "text" at bounding box center [327, 67] width 116 height 24
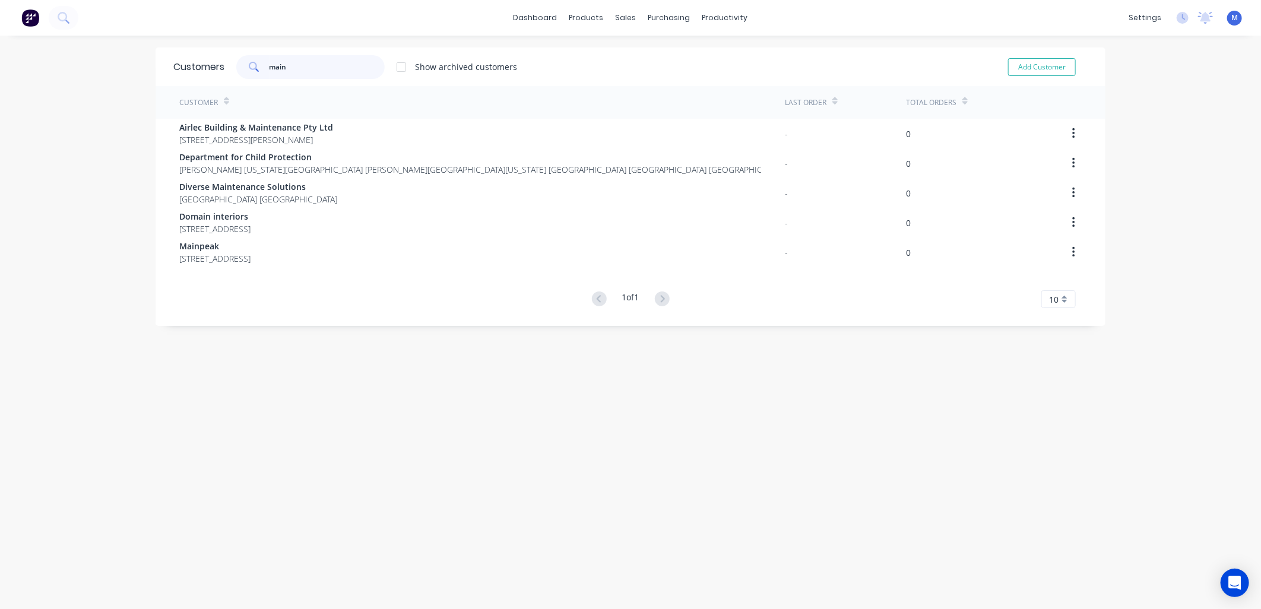
type input "[US_STATE]"
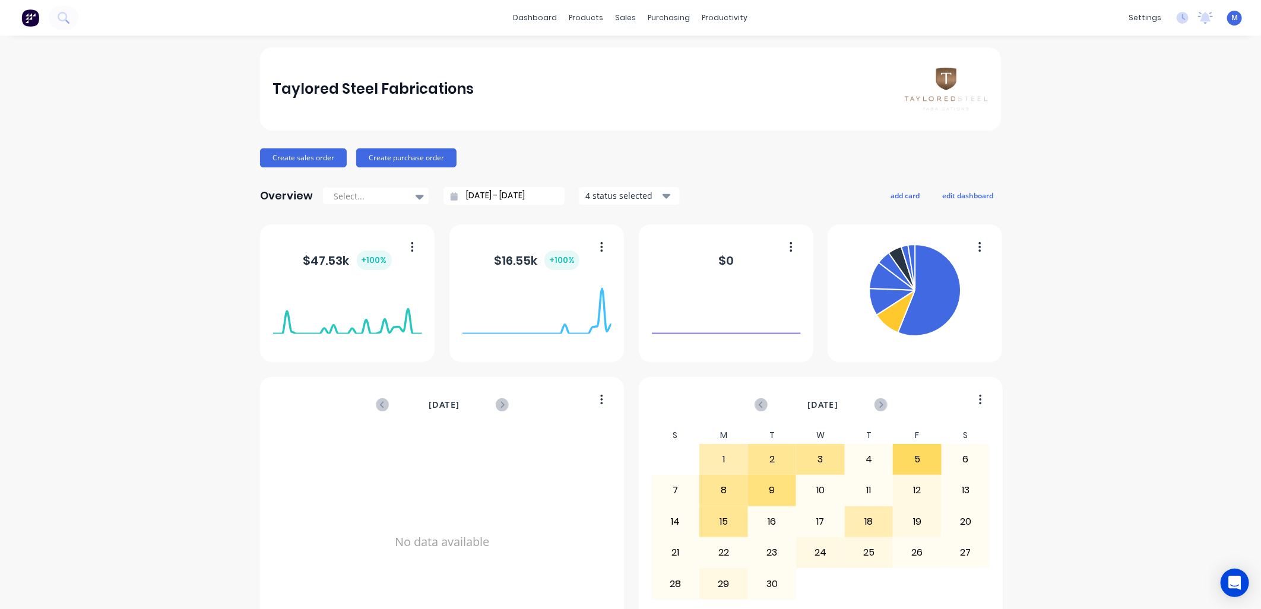
click at [1231, 18] on span "M" at bounding box center [1234, 17] width 7 height 11
click at [1198, 319] on div "Taylored Steel Fabrications Create sales order Create purchase order Overview S…" at bounding box center [630, 357] width 1261 height 620
click at [546, 18] on link "dashboard" at bounding box center [535, 18] width 56 height 18
click at [31, 17] on img at bounding box center [30, 18] width 18 height 18
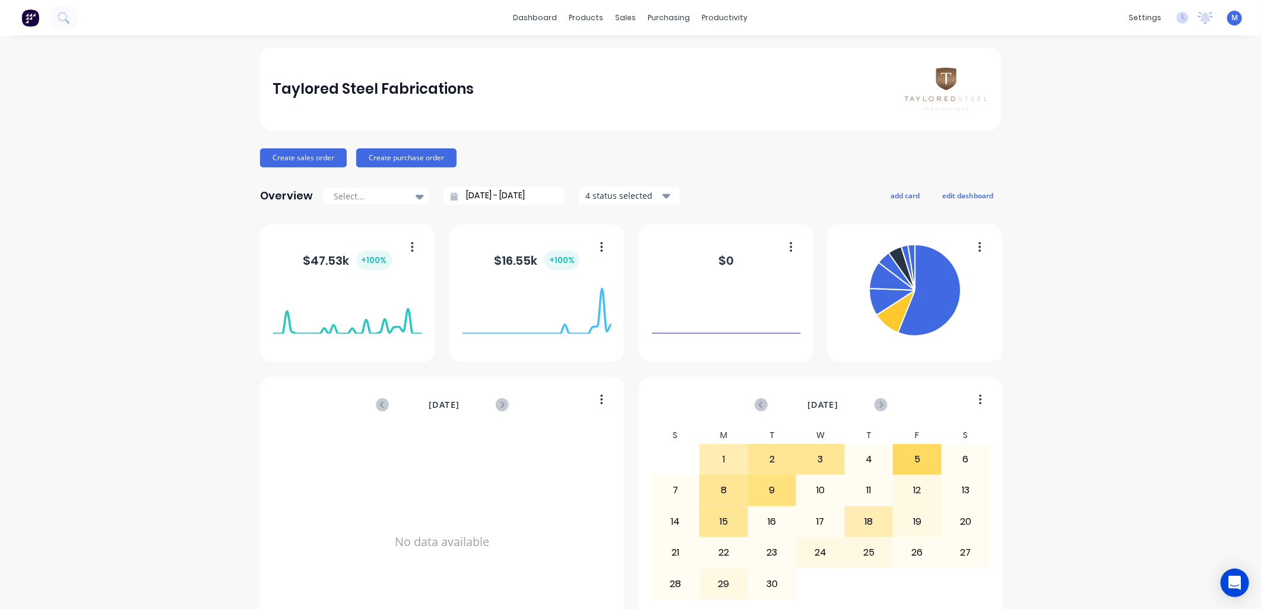
click at [31, 17] on img at bounding box center [30, 18] width 18 height 18
click at [1047, 81] on div "Team" at bounding box center [1047, 80] width 22 height 11
